Goal: Information Seeking & Learning: Learn about a topic

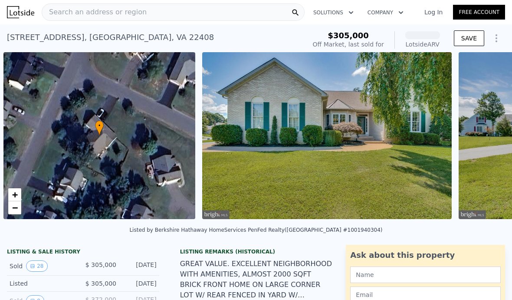
scroll to position [0, 3]
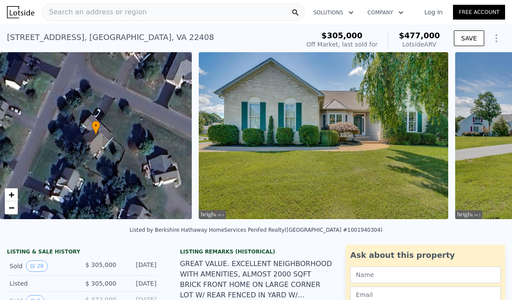
click at [59, 4] on div "Search an address or region" at bounding box center [94, 12] width 105 height 16
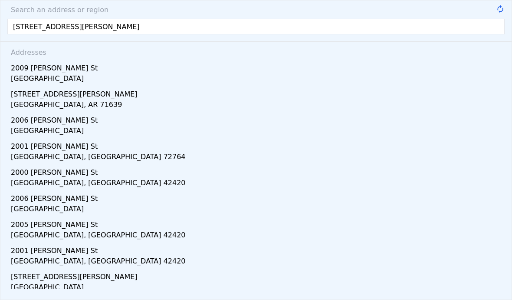
type input "[STREET_ADDRESS][PERSON_NAME]"
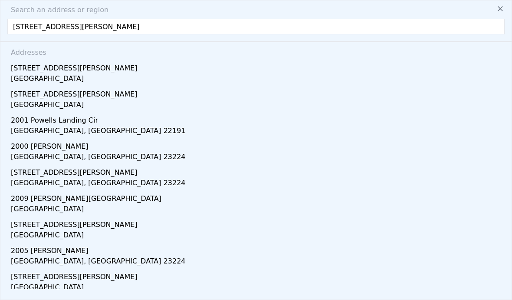
click at [53, 99] on div "[STREET_ADDRESS][PERSON_NAME]" at bounding box center [258, 93] width 494 height 14
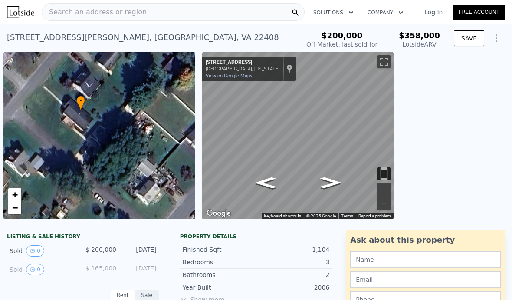
click at [37, 254] on button "0" at bounding box center [35, 250] width 18 height 11
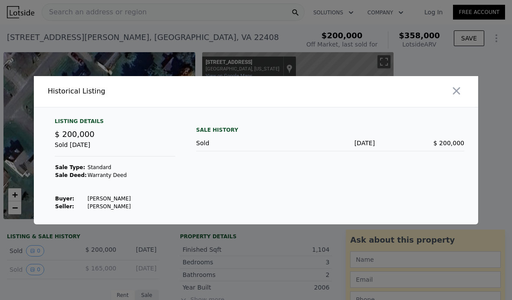
scroll to position [34, 0]
click at [460, 87] on icon "button" at bounding box center [456, 90] width 7 height 7
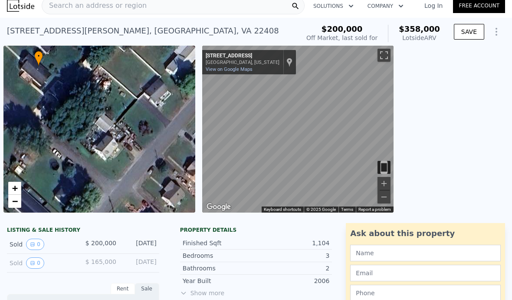
scroll to position [0, 0]
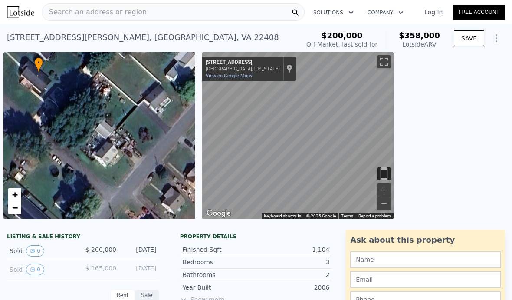
click at [109, 16] on span "Search an address or region" at bounding box center [94, 12] width 105 height 10
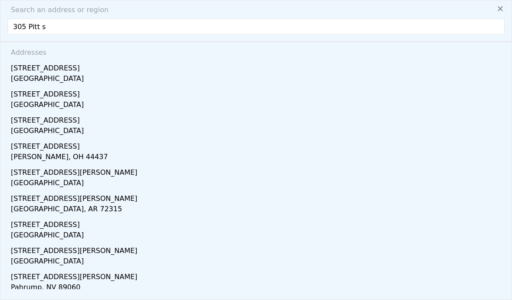
type input "[STREET_ADDRESS]"
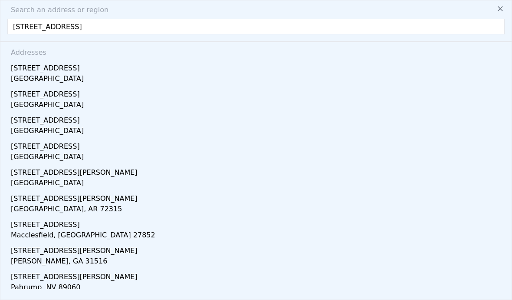
click at [46, 81] on div "[GEOGRAPHIC_DATA]" at bounding box center [258, 79] width 494 height 12
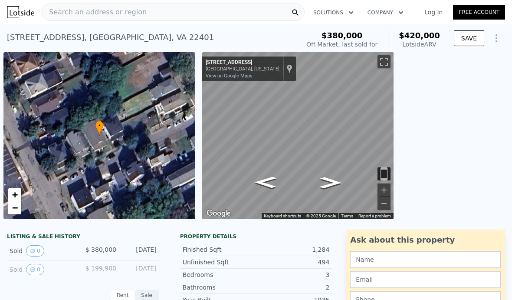
click at [141, 13] on div "Search an address or region" at bounding box center [173, 11] width 263 height 17
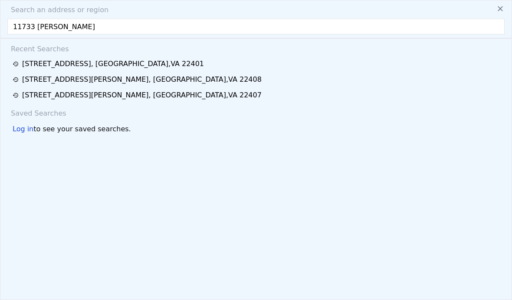
type input "11733 [PERSON_NAME] b"
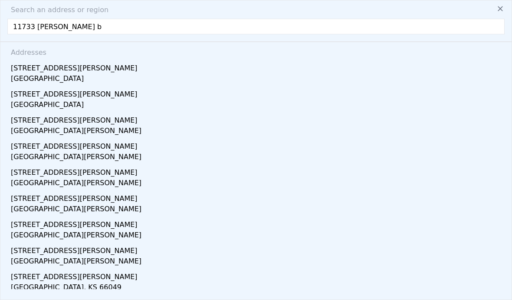
click at [39, 78] on div "[GEOGRAPHIC_DATA]" at bounding box center [258, 79] width 494 height 12
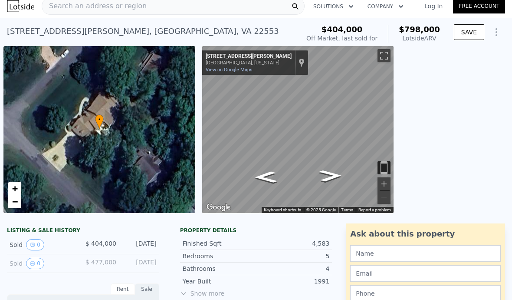
click at [501, 187] on div "← Move left → Move right ↑ Move up ↓ Move down + Zoom in - Zoom out [STREET_ADD…" at bounding box center [355, 129] width 306 height 167
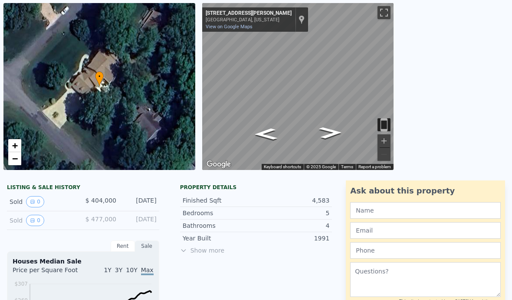
scroll to position [48, 0]
